Goal: Transaction & Acquisition: Purchase product/service

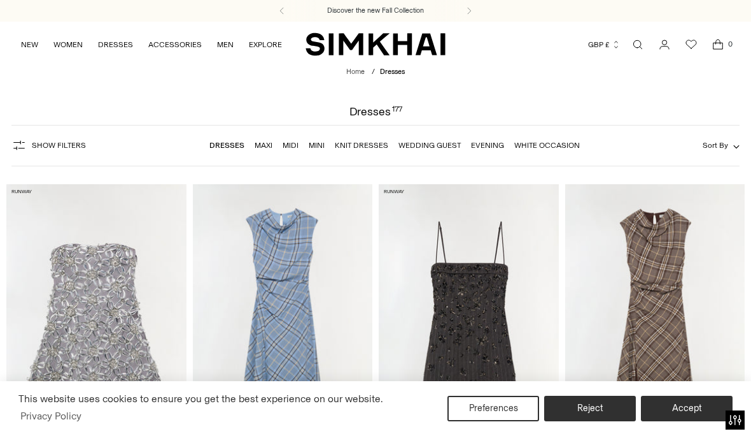
click at [495, 150] on link "Evening" at bounding box center [487, 145] width 33 height 9
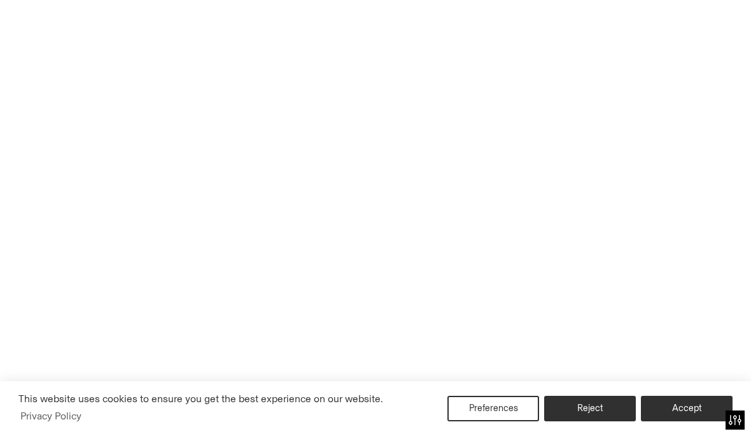
click at [699, 416] on button "Accept" at bounding box center [687, 407] width 92 height 25
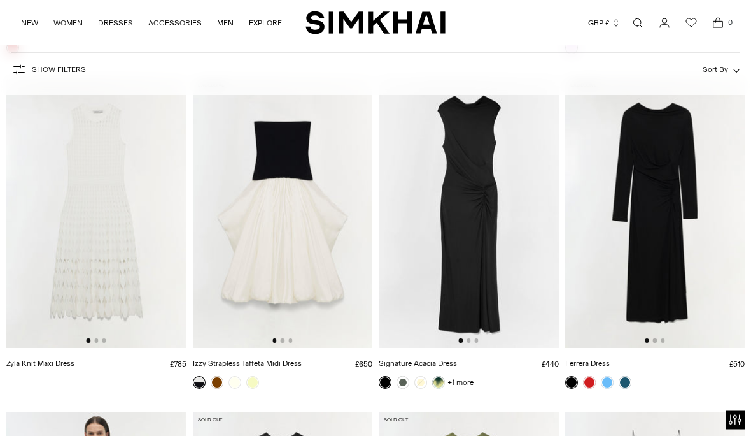
scroll to position [2764, 0]
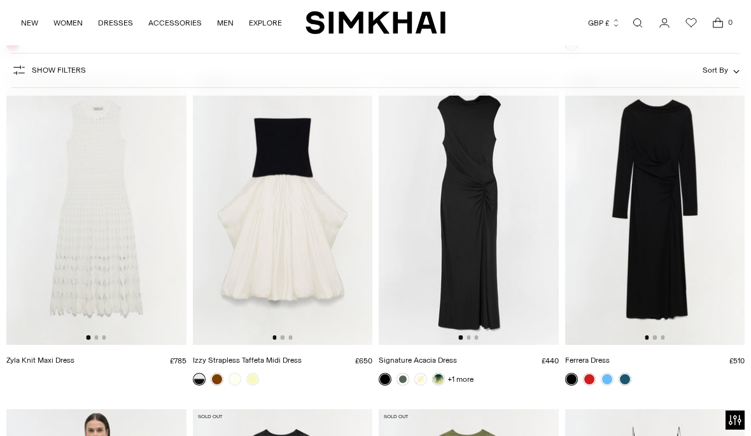
click at [291, 165] on img at bounding box center [283, 210] width 180 height 270
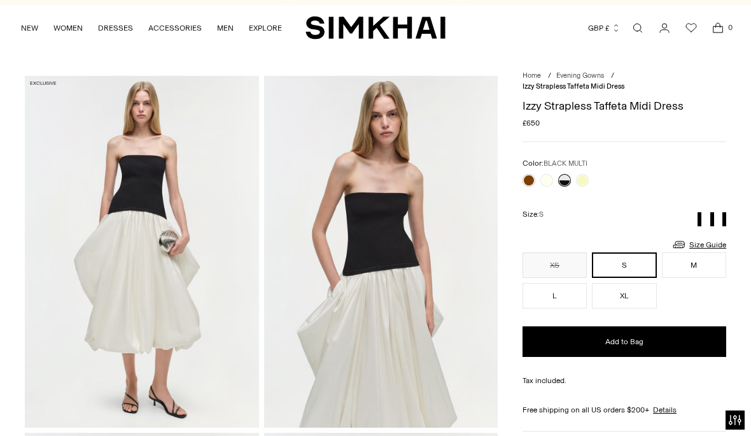
scroll to position [25, 0]
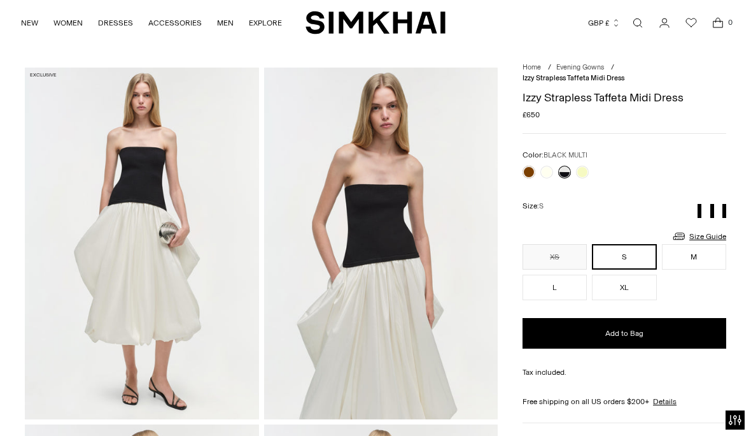
click at [528, 173] on link at bounding box center [529, 172] width 13 height 13
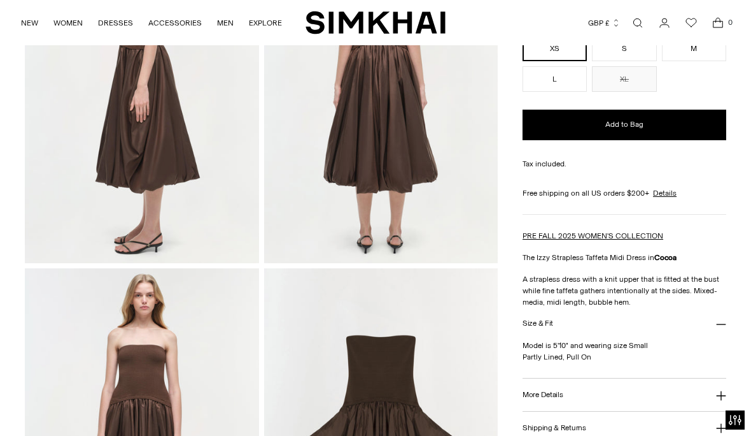
scroll to position [527, 0]
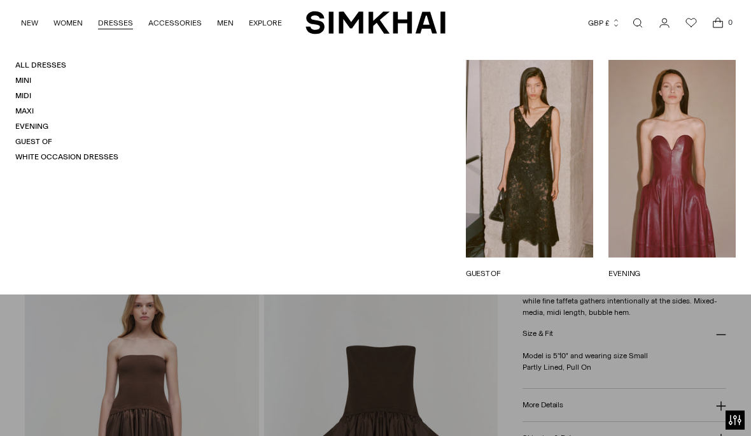
click at [50, 138] on link "Guest Of" at bounding box center [33, 141] width 37 height 9
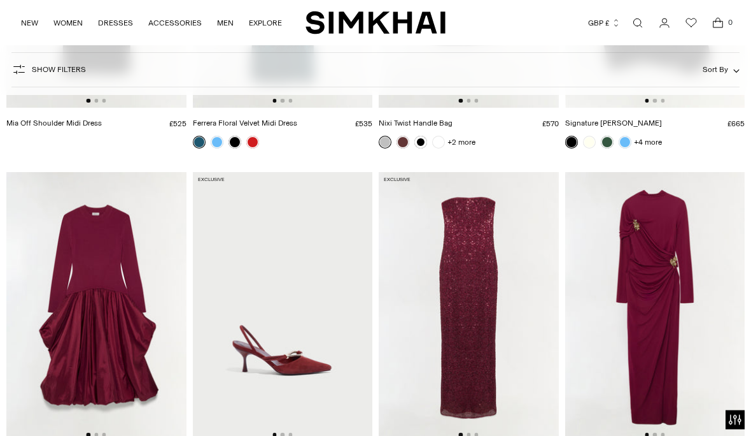
scroll to position [1008, 0]
click at [122, 356] on img at bounding box center [96, 307] width 180 height 270
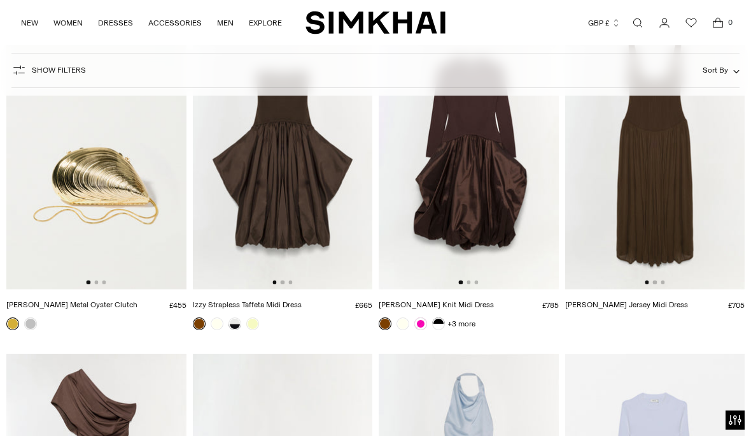
scroll to position [5508, 0]
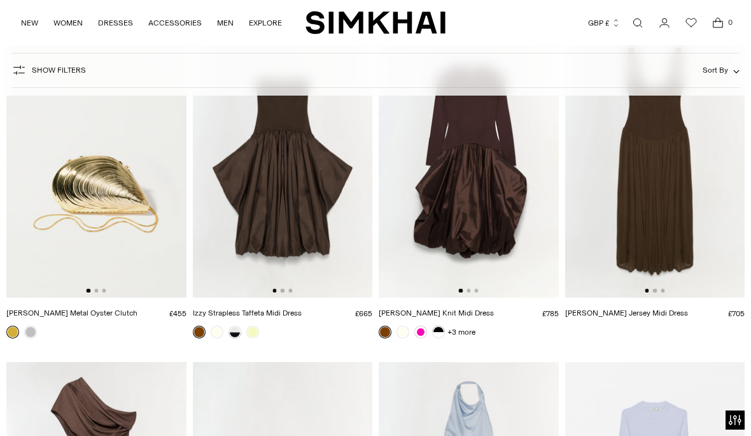
click at [297, 180] on img at bounding box center [283, 163] width 180 height 270
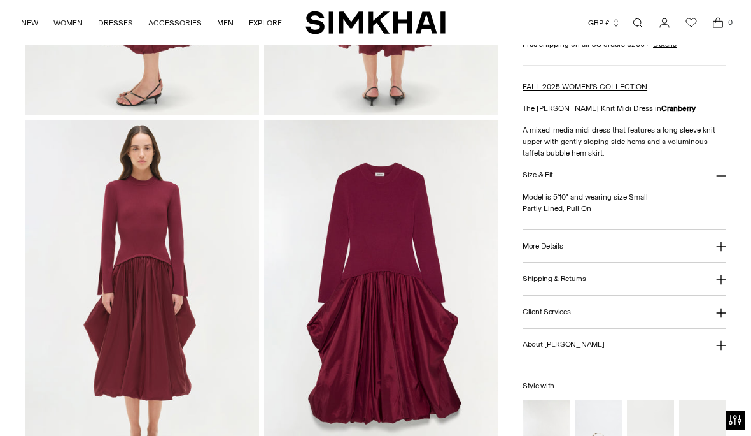
scroll to position [679, 0]
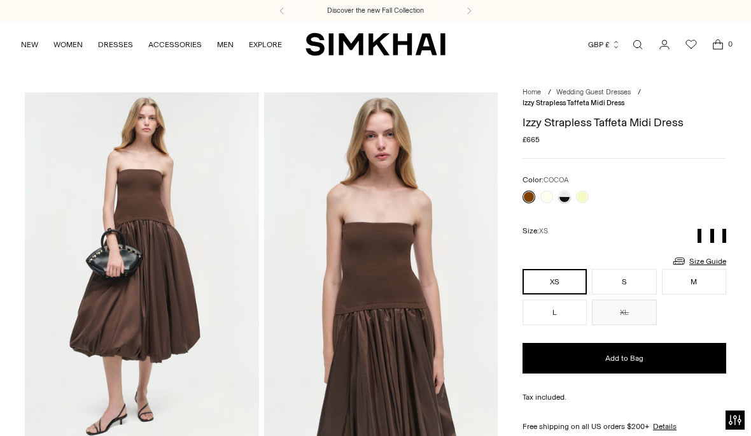
click at [565, 199] on link at bounding box center [564, 196] width 13 height 13
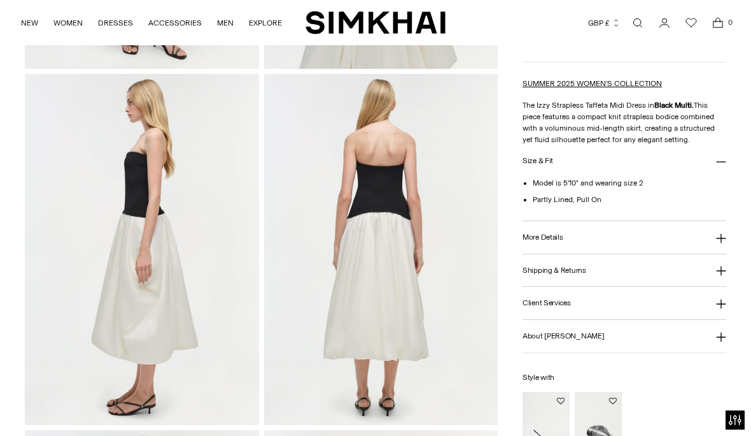
scroll to position [380, 0]
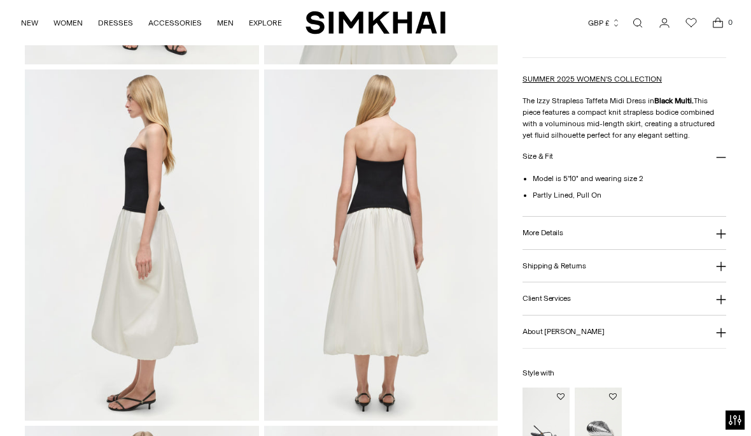
click at [720, 239] on icon at bounding box center [721, 234] width 10 height 10
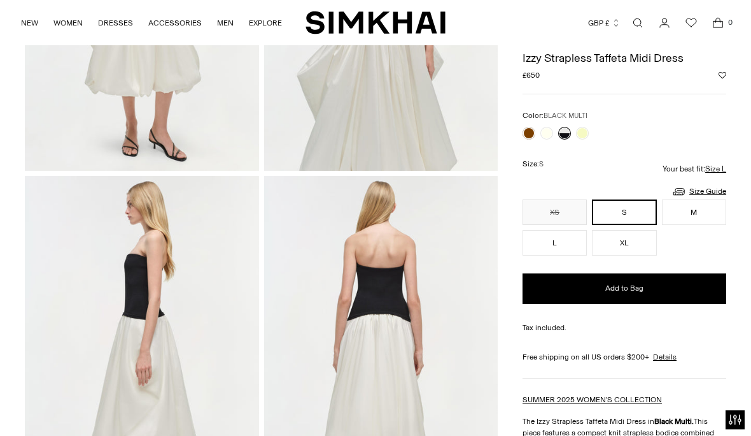
scroll to position [271, 0]
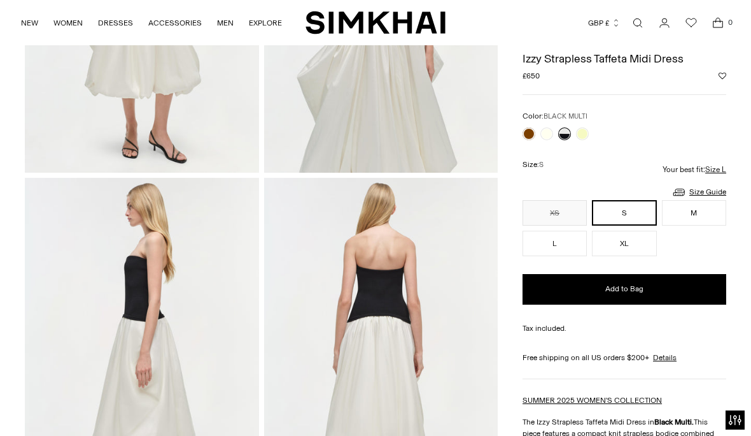
click at [549, 132] on link at bounding box center [547, 133] width 13 height 13
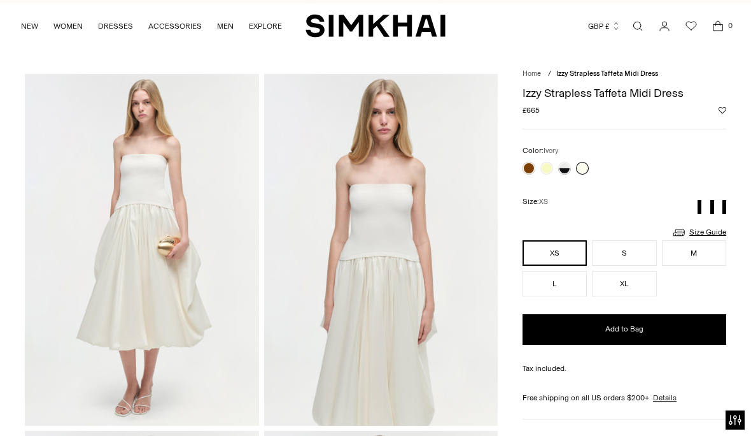
scroll to position [22, 0]
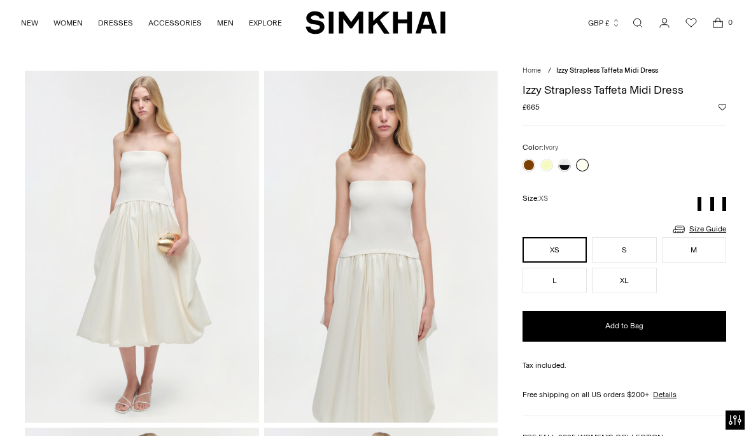
click at [527, 164] on link at bounding box center [529, 165] width 13 height 13
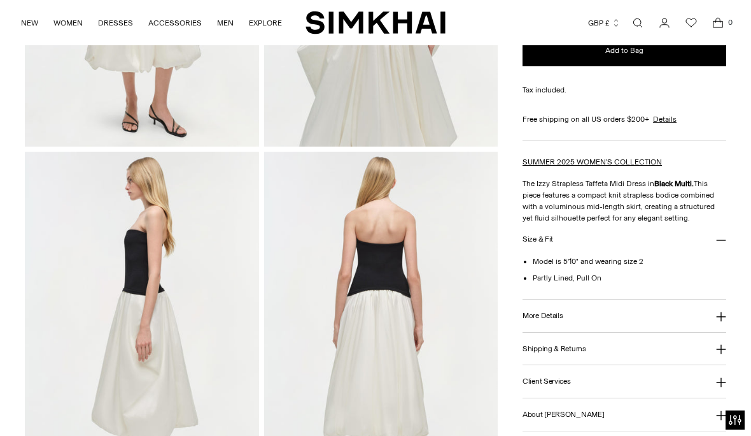
scroll to position [302, 0]
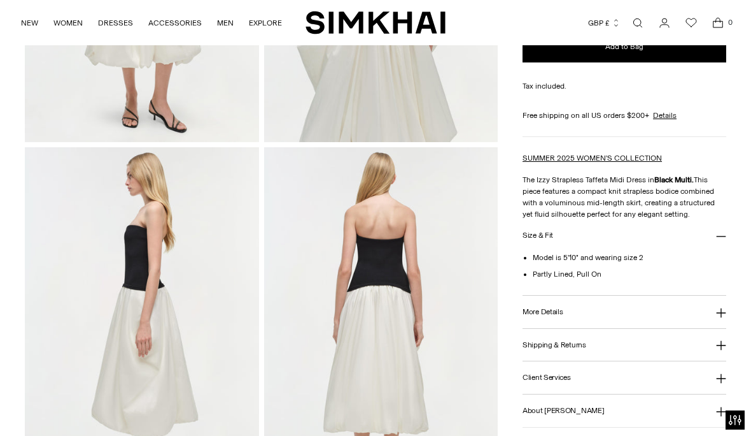
click at [720, 313] on icon at bounding box center [721, 313] width 10 height 10
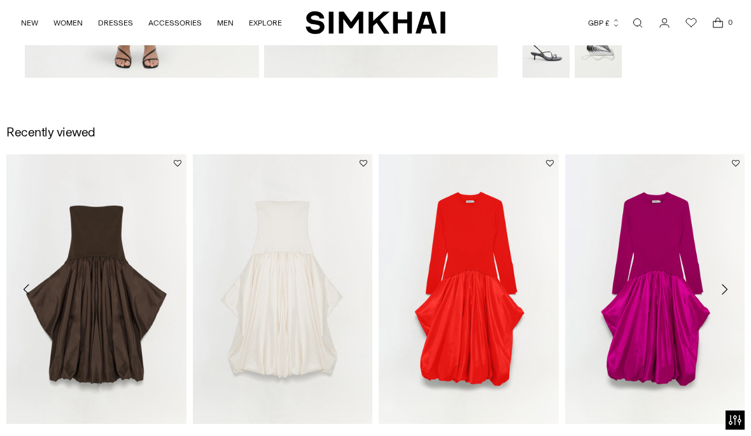
scroll to position [1080, 0]
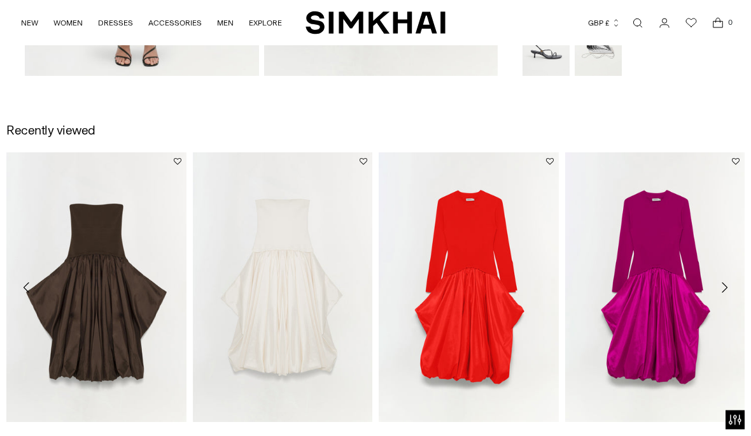
click at [727, 299] on button "Move to next carousel slide" at bounding box center [725, 288] width 28 height 28
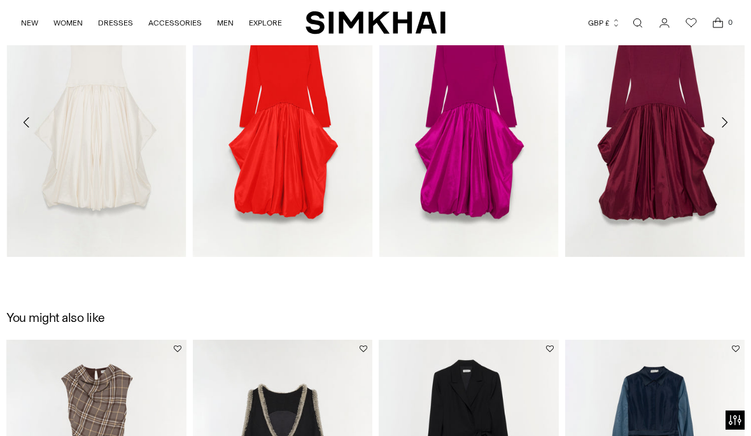
scroll to position [1258, 0]
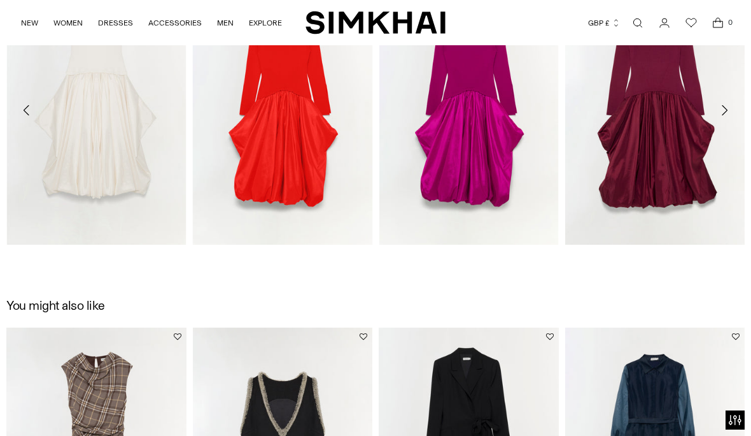
click at [660, 255] on link "[PERSON_NAME] Knit Midi Dress" at bounding box center [622, 259] width 115 height 9
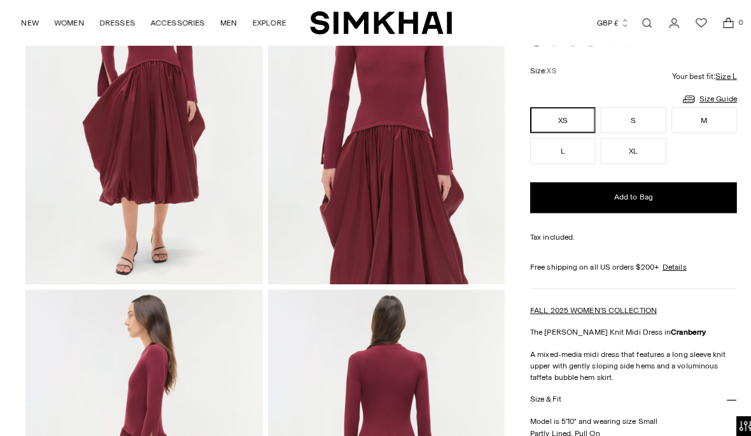
scroll to position [155, 0]
